Goal: Task Accomplishment & Management: Manage account settings

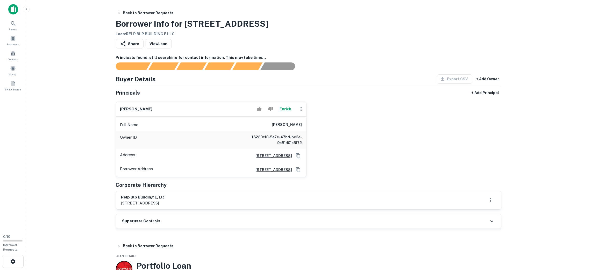
click at [116, 107] on div "rafael g romero Enrich" at bounding box center [211, 109] width 190 height 15
drag, startPoint x: 182, startPoint y: 25, endPoint x: 252, endPoint y: 25, distance: 70.4
click at [274, 28] on div "Back to Borrower Requests Borrower Info for 4220 W 91st Pl Loan : RELP BLP BUIL…" at bounding box center [308, 22] width 385 height 29
click at [269, 23] on div "Back to Borrower Requests Borrower Info for 4220 W 91st Pl Loan : RELP BLP BUIL…" at bounding box center [308, 22] width 385 height 29
drag, startPoint x: 185, startPoint y: 25, endPoint x: 249, endPoint y: 31, distance: 64.0
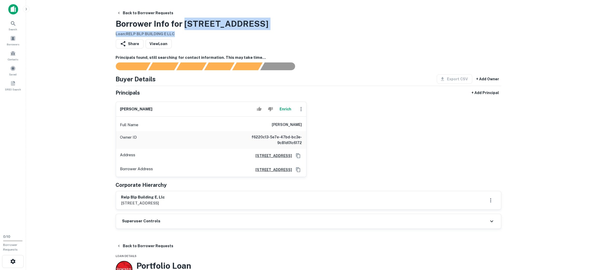
click at [250, 31] on div "Back to Borrower Requests Borrower Info for 4220 W 91st Pl Loan : RELP BLP BUIL…" at bounding box center [308, 22] width 385 height 29
drag, startPoint x: 262, startPoint y: 22, endPoint x: 224, endPoint y: 18, distance: 37.7
click at [262, 22] on div "Back to Borrower Requests Borrower Info for 4220 W 91st Pl Loan : RELP BLP BUIL…" at bounding box center [308, 22] width 385 height 29
click at [187, 20] on h3 "Borrower Info for 4220 W 91st Pl" at bounding box center [192, 24] width 153 height 12
click at [188, 5] on main "Back to Borrower Requests Borrower Info for 4220 W 91st Pl Loan : RELP BLP BUIL…" at bounding box center [308, 135] width 565 height 270
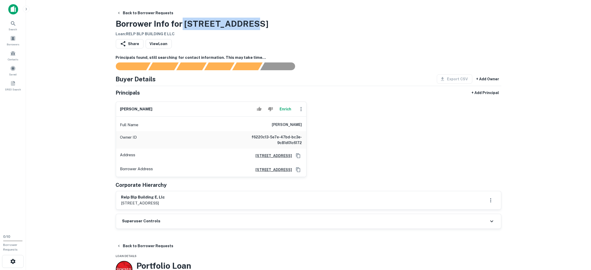
drag, startPoint x: 183, startPoint y: 22, endPoint x: 248, endPoint y: 24, distance: 65.0
click at [248, 24] on div "Back to Borrower Requests Borrower Info for 4220 W 91st Pl Loan : RELP BLP BUIL…" at bounding box center [308, 22] width 385 height 29
copy h3 "4220 W 91st Pl"
drag, startPoint x: 165, startPoint y: 107, endPoint x: 120, endPoint y: 105, distance: 45.1
click at [120, 105] on div "rafael g romero Enrich" at bounding box center [211, 109] width 190 height 15
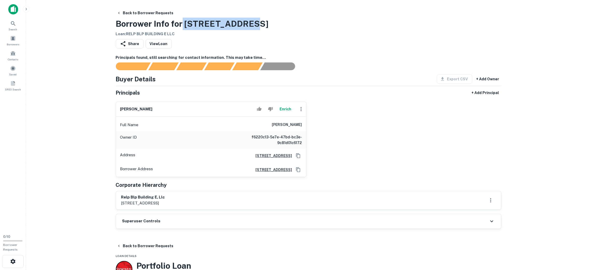
copy h6 "rafael g romero"
click at [296, 155] on icon "Copy Address" at bounding box center [297, 155] width 5 height 5
drag, startPoint x: 236, startPoint y: 19, endPoint x: 130, endPoint y: 22, distance: 105.9
click at [108, 23] on main "Back to Borrower Requests Borrower Info for 4220 W 91st Pl Loan : RELP BLP BUIL…" at bounding box center [308, 135] width 565 height 270
copy h3 "Borrower Info for 4220 W 91st Pl"
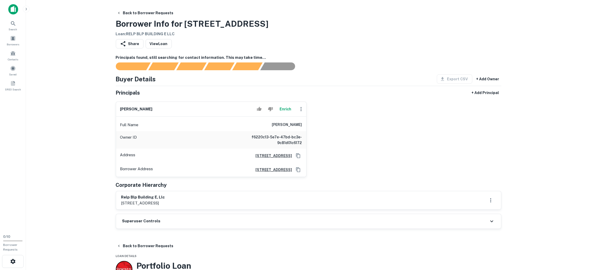
drag, startPoint x: 96, startPoint y: 66, endPoint x: 99, endPoint y: 76, distance: 10.0
click at [96, 69] on main "Back to Borrower Requests Borrower Info for 4220 W 91st Pl Loan : RELP BLP BUIL…" at bounding box center [308, 135] width 565 height 270
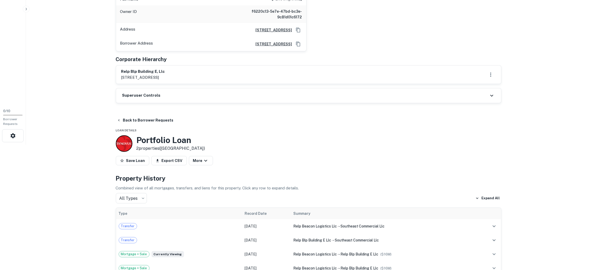
scroll to position [155, 0]
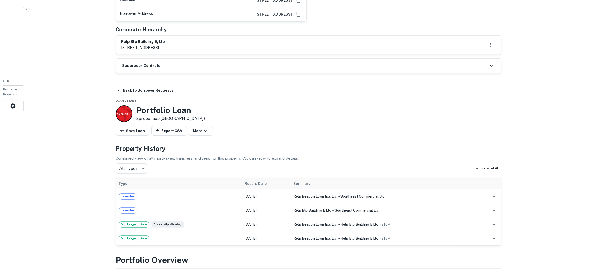
click at [189, 68] on div "Superuser Controls" at bounding box center [308, 66] width 385 height 15
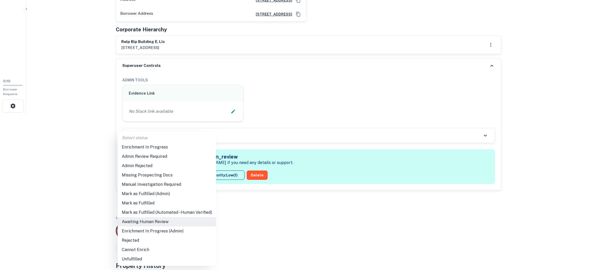
click at [174, 148] on li "Enrichment In Progress" at bounding box center [167, 146] width 98 height 9
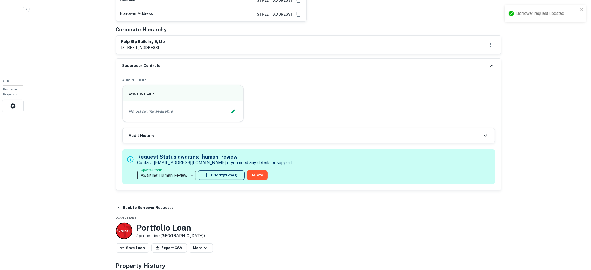
type input "**********"
click at [310, 102] on div "Evidence Link No Slack link available" at bounding box center [306, 101] width 377 height 41
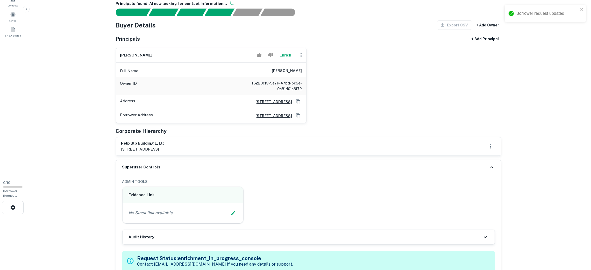
scroll to position [78, 0]
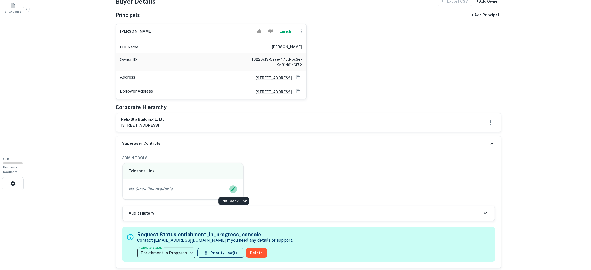
click at [233, 190] on icon "Edit Slack Link" at bounding box center [233, 189] width 4 height 4
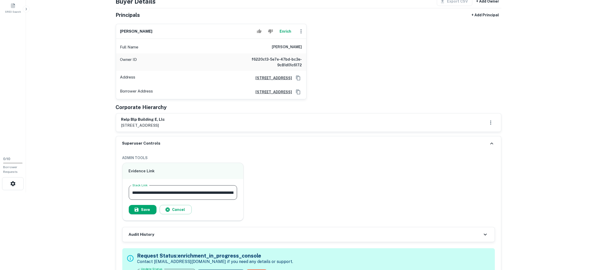
scroll to position [0, 50]
type input "**********"
click at [143, 209] on button "Save" at bounding box center [143, 209] width 28 height 9
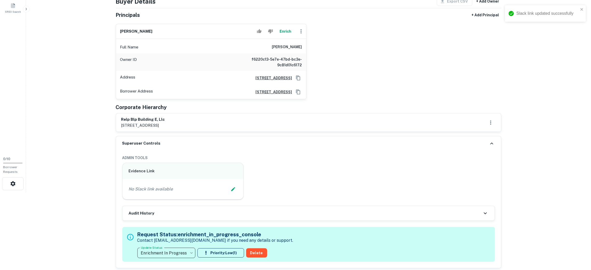
click at [491, 143] on icon at bounding box center [491, 143] width 3 height 2
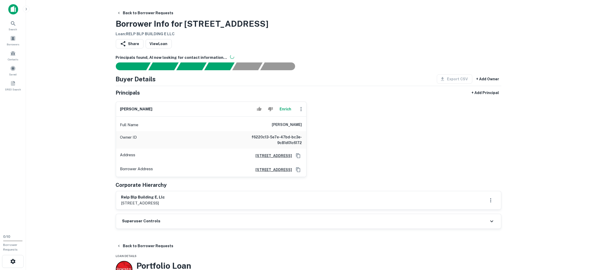
click at [184, 223] on div "Superuser Controls" at bounding box center [308, 221] width 385 height 15
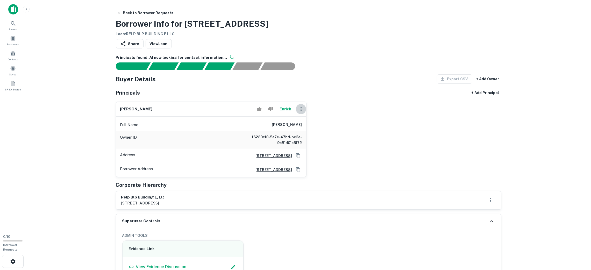
click at [301, 108] on icon "button" at bounding box center [301, 109] width 6 height 6
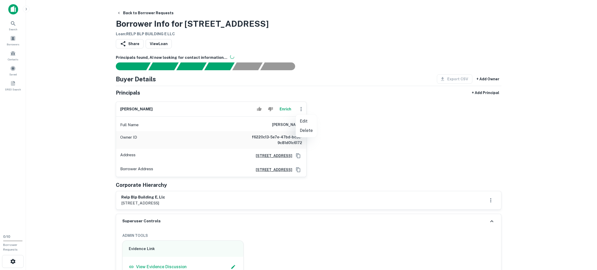
click at [307, 118] on ul "Edit Delete" at bounding box center [305, 125] width 21 height 23
click at [306, 118] on li "Edit" at bounding box center [305, 121] width 21 height 9
select select "**"
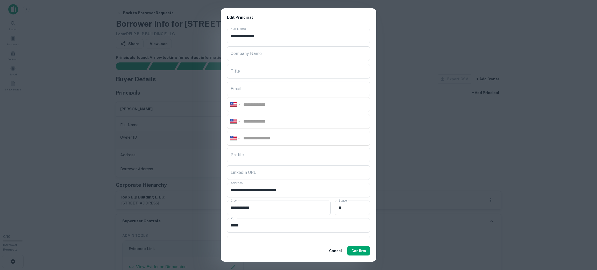
click at [251, 104] on input "tel" at bounding box center [305, 105] width 124 height 6
paste input "**********"
type input "**********"
click at [243, 89] on input "Email" at bounding box center [298, 89] width 143 height 15
drag, startPoint x: 244, startPoint y: 91, endPoint x: 261, endPoint y: 74, distance: 24.7
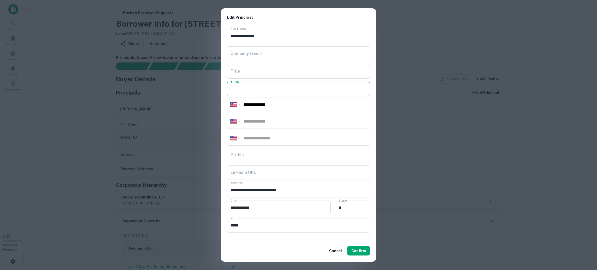
click at [261, 74] on input "Title" at bounding box center [298, 71] width 143 height 15
paste input "**********"
type input "**********"
click at [258, 54] on input "Company Name" at bounding box center [298, 53] width 143 height 15
paste input "**********"
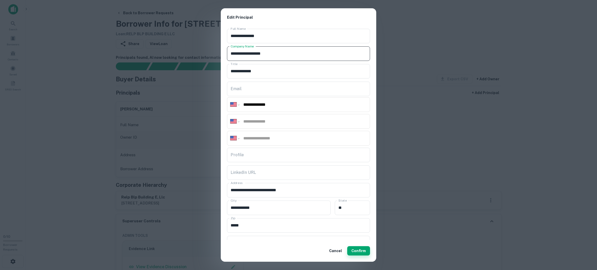
type input "**********"
click at [363, 250] on button "Confirm" at bounding box center [358, 250] width 23 height 9
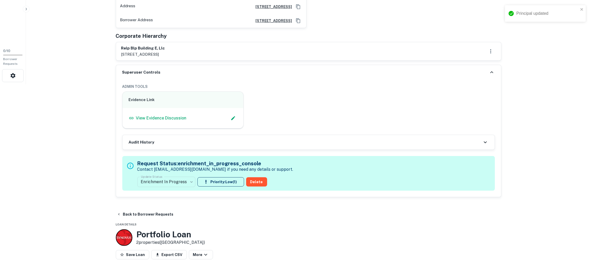
scroll to position [194, 0]
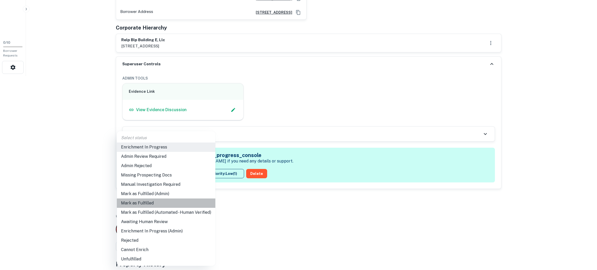
click at [173, 201] on li "Mark as Fulfilled" at bounding box center [166, 202] width 98 height 9
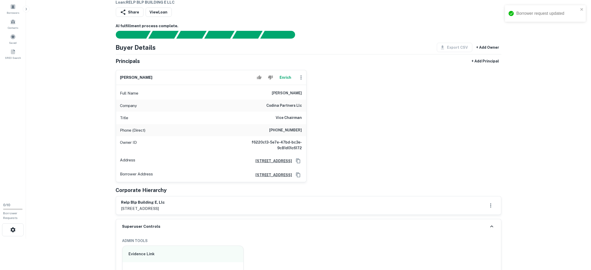
scroll to position [0, 0]
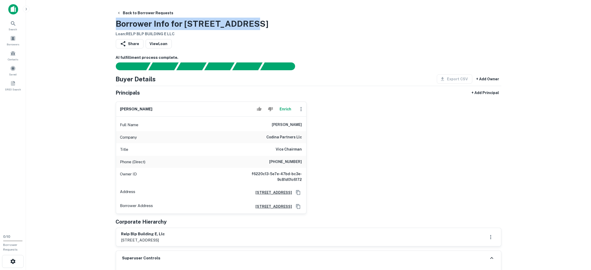
drag, startPoint x: 251, startPoint y: 23, endPoint x: 121, endPoint y: 18, distance: 130.1
click at [121, 18] on div "Back to Borrower Requests Borrower Info for 4220 W 91st Pl Loan : RELP BLP BUIL…" at bounding box center [308, 22] width 385 height 29
copy h3 "Borrower Info for 4220 W 91st Pl"
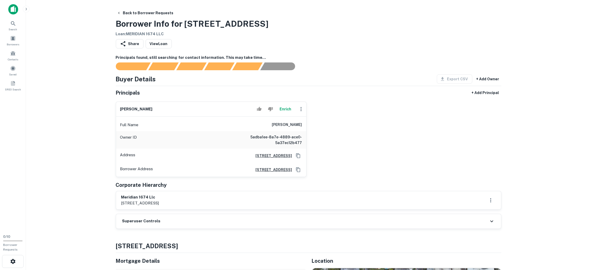
drag, startPoint x: 155, startPoint y: 108, endPoint x: 114, endPoint y: 105, distance: 40.5
click at [114, 105] on div "jaime gonzalez Enrich Full Name jaime gonzalez Owner ID 5adba1ee-8a7e-4889-ace0…" at bounding box center [209, 136] width 195 height 79
copy h6 "jaime gonzalez"
drag, startPoint x: 183, startPoint y: 22, endPoint x: 287, endPoint y: 23, distance: 104.1
click at [300, 24] on div "Back to Borrower Requests Borrower Info for 1674 Meridian Ave Loan : MERIDIAN 1…" at bounding box center [308, 22] width 385 height 29
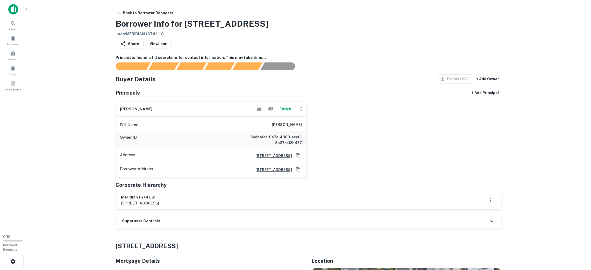
drag, startPoint x: 196, startPoint y: 200, endPoint x: 184, endPoint y: 206, distance: 13.2
click at [191, 206] on div "meridian 1674 llc 1111 brickell avenue, miami, fl, 33131" at bounding box center [308, 200] width 374 height 12
copy div "1111 brickell avenue, miami, fl, 33131"
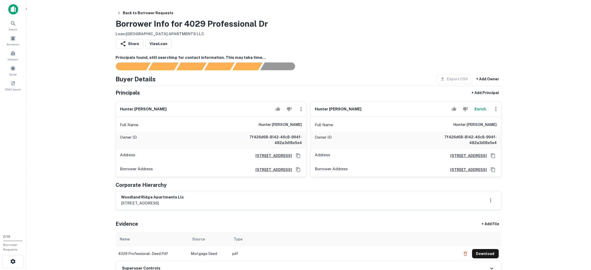
click at [487, 255] on button "Download" at bounding box center [485, 253] width 27 height 9
